Goal: Task Accomplishment & Management: Complete application form

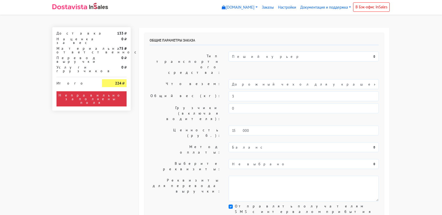
select select "11:00"
select select "21:00"
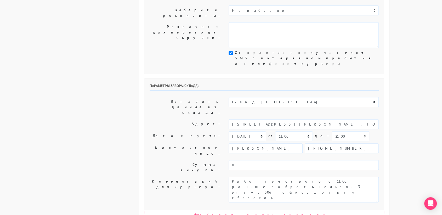
scroll to position [156, 0]
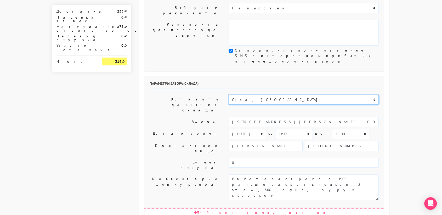
click at [245, 95] on select "Склад [GEOGRAPHIC_DATA] Склад [GEOGRAPHIC_DATA] [GEOGRAPHIC_DATA][PERSON_NAME] …" at bounding box center [304, 100] width 150 height 10
select select "1019"
click at [229, 95] on select "Склад [GEOGRAPHIC_DATA] Склад [GEOGRAPHIC_DATA] [GEOGRAPHIC_DATA][PERSON_NAME] …" at bounding box center [304, 100] width 150 height 10
type input "[STREET_ADDRESS][PERSON_NAME]"
type input "89251806702"
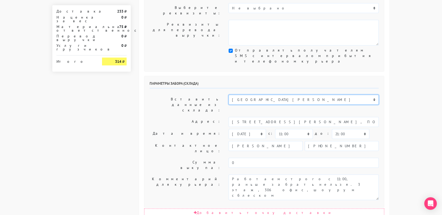
type textarea "Магазин серебряных украшений SBLESKOM (вход со стороны [GEOGRAPHIC_DATA])"
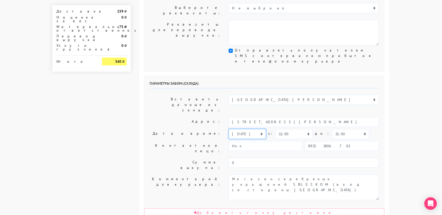
click at [245, 129] on select "[DATE] [DATE] [DATE] [DATE] [DATE] [DATE] [DATE] [DATE] [DATE]" at bounding box center [247, 134] width 37 height 10
click at [332, 129] on select "00:00 00:30 01:00 01:30 02:00 02:30 03:00 03:30 04:00 04:30 05:00 05:30 06:00 0…" at bounding box center [350, 134] width 37 height 10
select select "11:30"
click at [332, 129] on select "00:00 00:30 01:00 01:30 02:00 02:30 03:00 03:30 04:00 04:30 05:00 05:30 06:00 0…" at bounding box center [350, 134] width 37 height 10
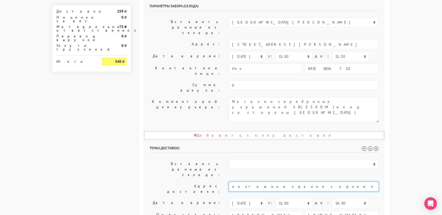
scroll to position [0, 99]
drag, startPoint x: 300, startPoint y: 106, endPoint x: 385, endPoint y: 109, distance: 85.8
click at [385, 109] on div "Общие параметры заказа Тип транспортного средства: Пеший курьер Легковой автомо…" at bounding box center [264, 73] width 251 height 558
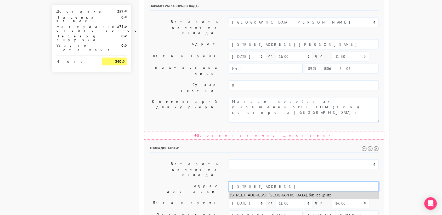
click at [247, 192] on li "[STREET_ADDRESS]. [GEOGRAPHIC_DATA], бизнес-центр" at bounding box center [304, 195] width 150 height 7
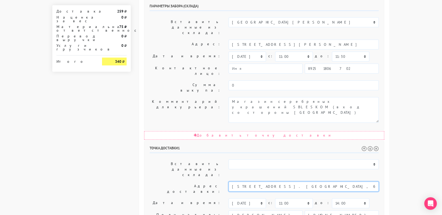
type input "[STREET_ADDRESS]. [GEOGRAPHIC_DATA], бизнес-центр"
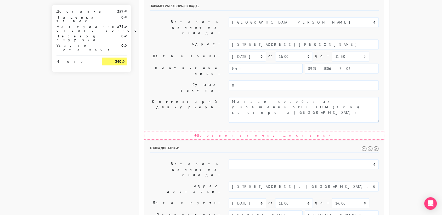
click at [417, 100] on body "[DOMAIN_NAME] [DOMAIN_NAME] Выйти Заказы Настройки 0" at bounding box center [221, 59] width 442 height 585
paste textarea "(трехэтажное здание с одним подъездом, вход со стороны садового кольца в стекля…"
type textarea "Позвонить получателю за 1 час. (трехэтажное здание с одним подъездом, вход со с…"
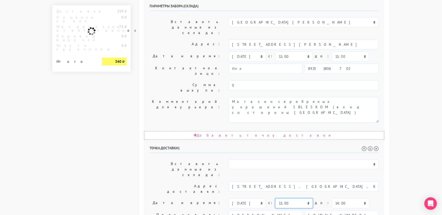
click at [303, 198] on select "00:00 00:30 01:00 01:30 02:00 02:30 03:00 03:30 04:00 04:30 05:00 05:30 06:00 0…" at bounding box center [293, 203] width 37 height 10
select select "11:30"
click at [275, 198] on select "00:00 00:30 01:00 01:30 02:00 02:30 03:00 03:30 04:00 04:30 05:00 05:30 06:00 0…" at bounding box center [293, 203] width 37 height 10
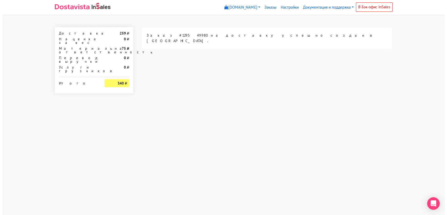
scroll to position [0, 0]
